Goal: Transaction & Acquisition: Purchase product/service

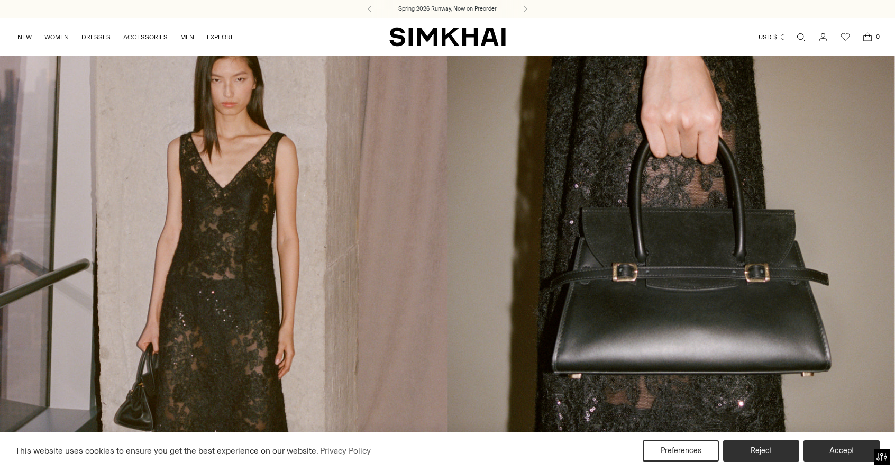
click at [56, 53] on nav "NEW WOMEN New Arrivals Shop All Spring 2026 Preorder Fall 2025 Best Sellers Exc…" at bounding box center [125, 37] width 217 height 38
click at [59, 31] on link "WOMEN" at bounding box center [56, 36] width 24 height 23
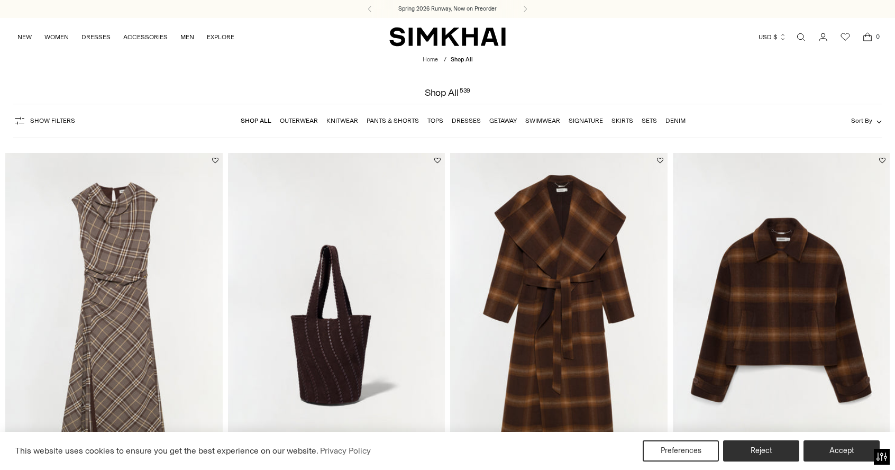
click at [305, 121] on link "Outerwear" at bounding box center [299, 120] width 38 height 7
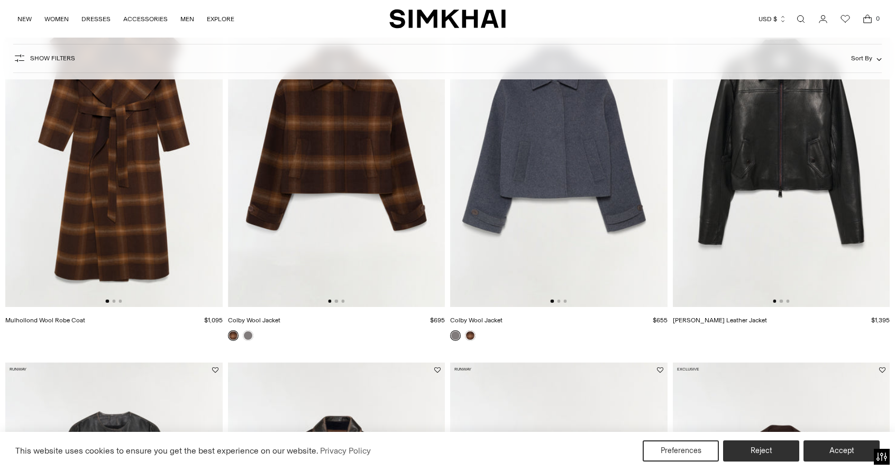
scroll to position [539, 0]
